Goal: Transaction & Acquisition: Purchase product/service

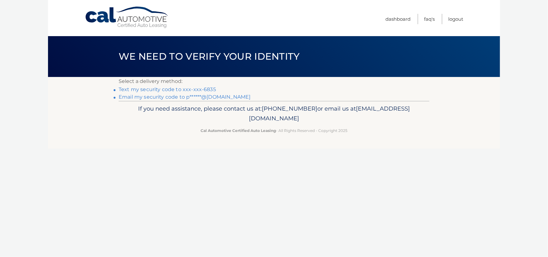
click at [175, 89] on link "Text my security code to xxx-xxx-6835" at bounding box center [167, 89] width 97 height 6
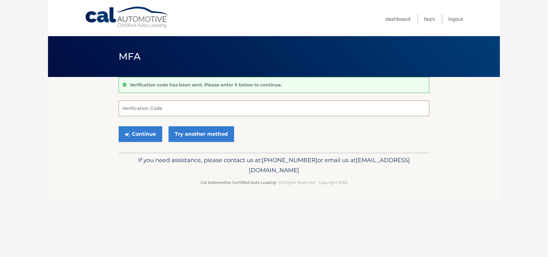
drag, startPoint x: 122, startPoint y: 109, endPoint x: 119, endPoint y: 107, distance: 3.8
click at [123, 108] on input "Verification Code" at bounding box center [274, 108] width 311 height 16
click at [128, 105] on input "Verification Code" at bounding box center [274, 108] width 311 height 16
click at [125, 109] on input "1122608" at bounding box center [274, 108] width 311 height 16
type input "122608"
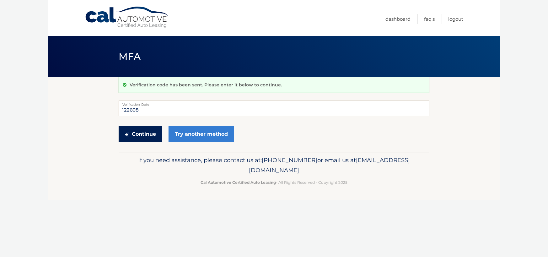
click at [138, 133] on button "Continue" at bounding box center [141, 134] width 44 height 16
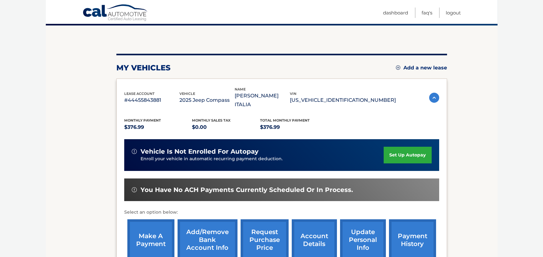
scroll to position [63, 0]
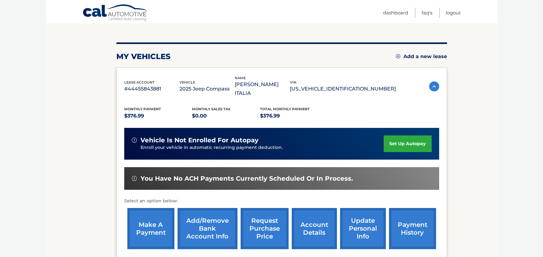
click at [411, 220] on link "payment history" at bounding box center [412, 228] width 47 height 41
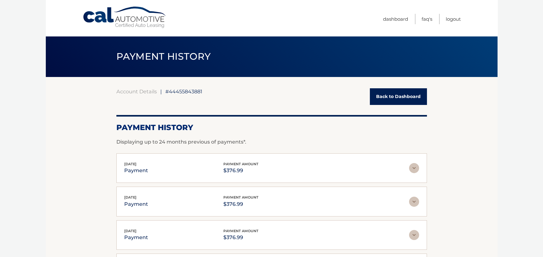
click at [395, 97] on link "Back to Dashboard" at bounding box center [398, 96] width 57 height 17
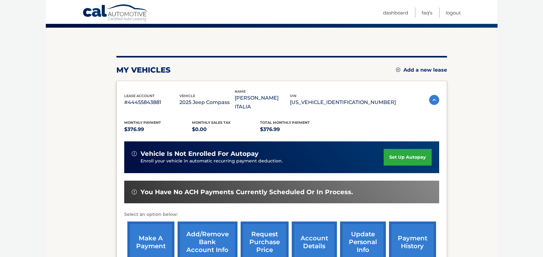
scroll to position [122, 0]
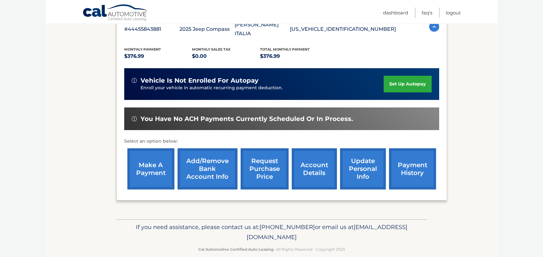
click at [150, 158] on link "make a payment" at bounding box center [150, 168] width 47 height 41
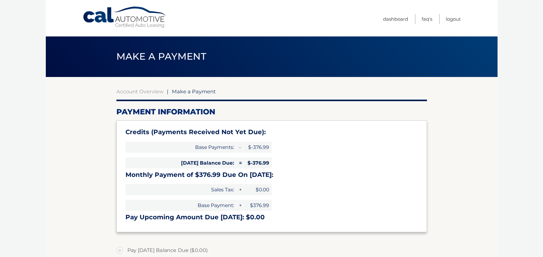
type input "0"
select select "NmQ4ZGQyMjMtMWMyNy00YWQ5LWJkNTEtYTYzZmZhMjljOTU0"
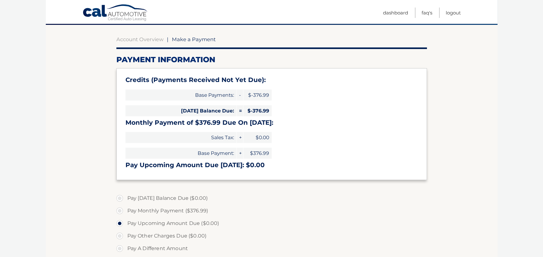
scroll to position [63, 0]
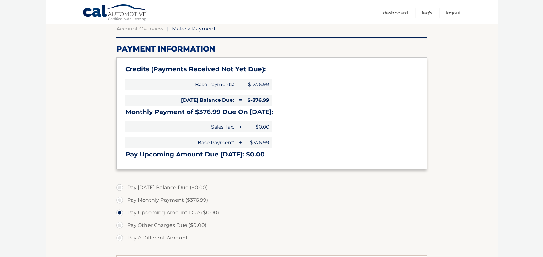
click at [119, 200] on label "Pay Monthly Payment ($376.99)" at bounding box center [271, 200] width 311 height 13
click at [119, 200] on input "Pay Monthly Payment ($376.99)" at bounding box center [122, 199] width 6 height 10
radio input "true"
type input "376.99"
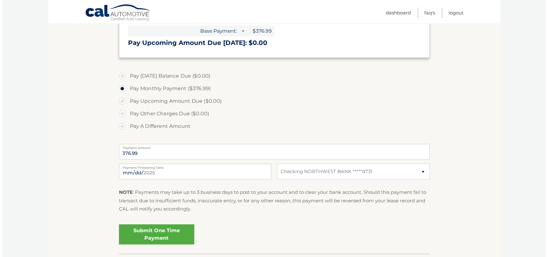
scroll to position [188, 0]
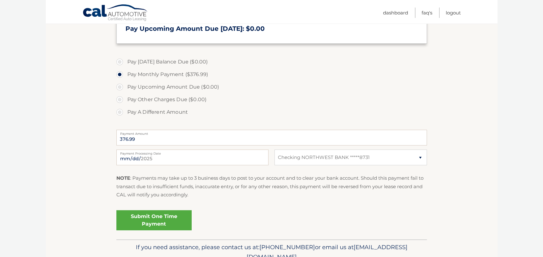
click at [159, 216] on link "Submit One Time Payment" at bounding box center [153, 220] width 75 height 20
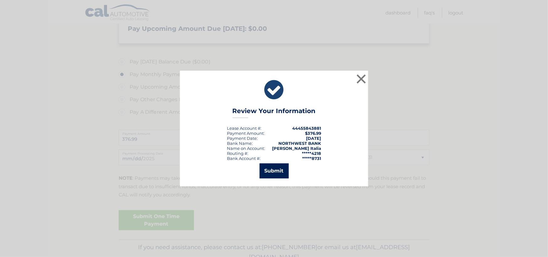
click at [269, 166] on button "Submit" at bounding box center [273, 170] width 29 height 15
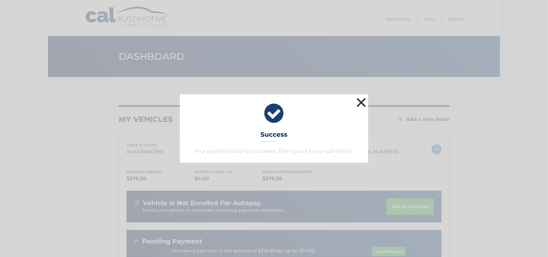
click at [360, 101] on button "×" at bounding box center [361, 102] width 13 height 13
